Goal: Download file/media

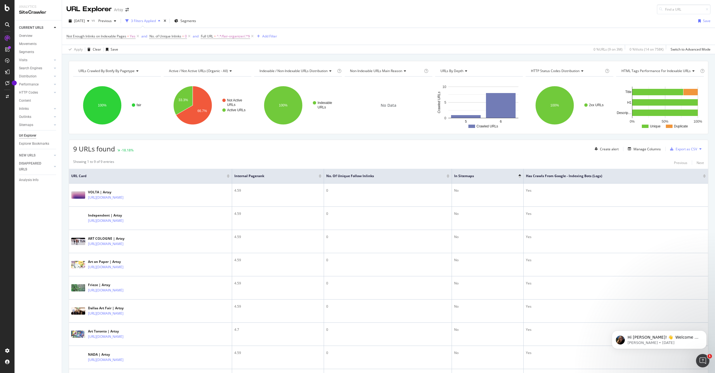
click at [701, 149] on icon at bounding box center [700, 148] width 2 height 3
click at [626, 162] on div "Showing 1 to 9 of 9 entries Previous Next" at bounding box center [388, 162] width 639 height 7
click at [679, 150] on div "Export as CSV" at bounding box center [687, 149] width 22 height 5
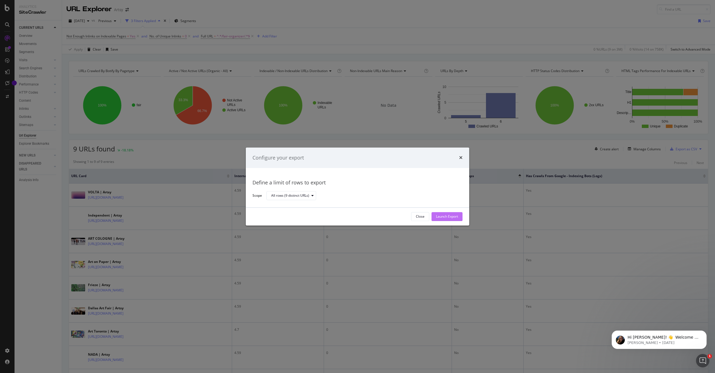
click at [447, 213] on div "Launch Export" at bounding box center [447, 216] width 22 height 8
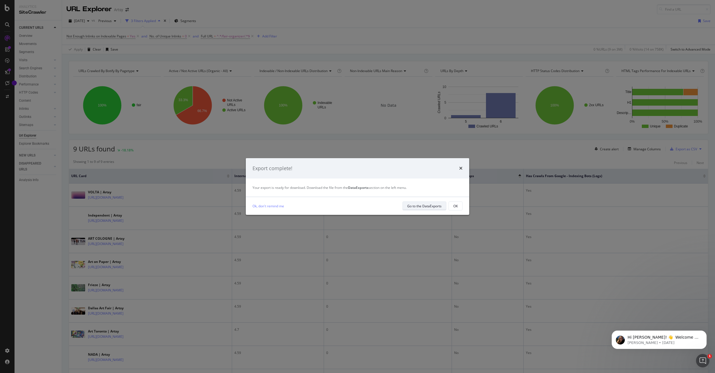
click at [412, 208] on div "Go to the DataExports" at bounding box center [424, 206] width 34 height 5
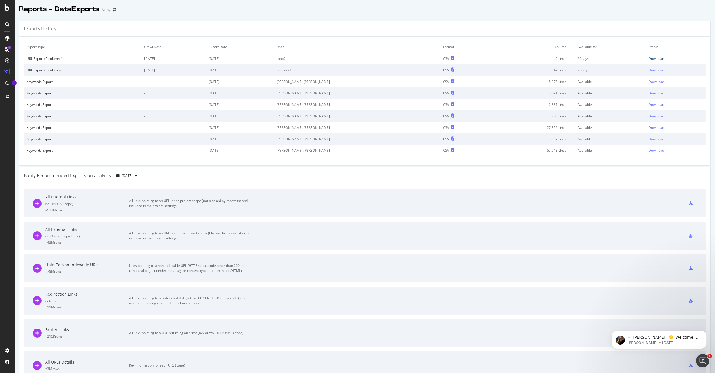
click at [651, 57] on div "Download" at bounding box center [657, 58] width 16 height 5
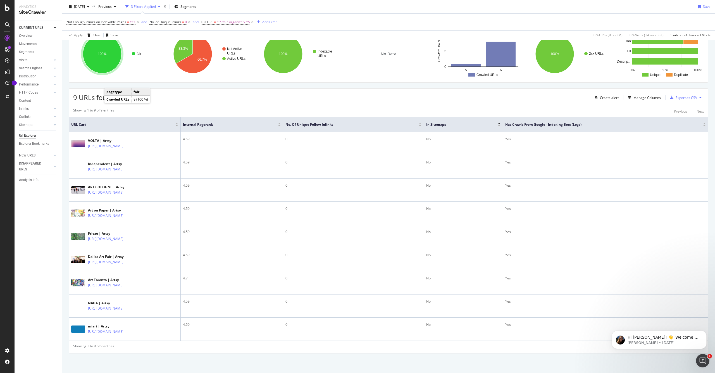
scroll to position [65, 0]
